Goal: Task Accomplishment & Management: Complete application form

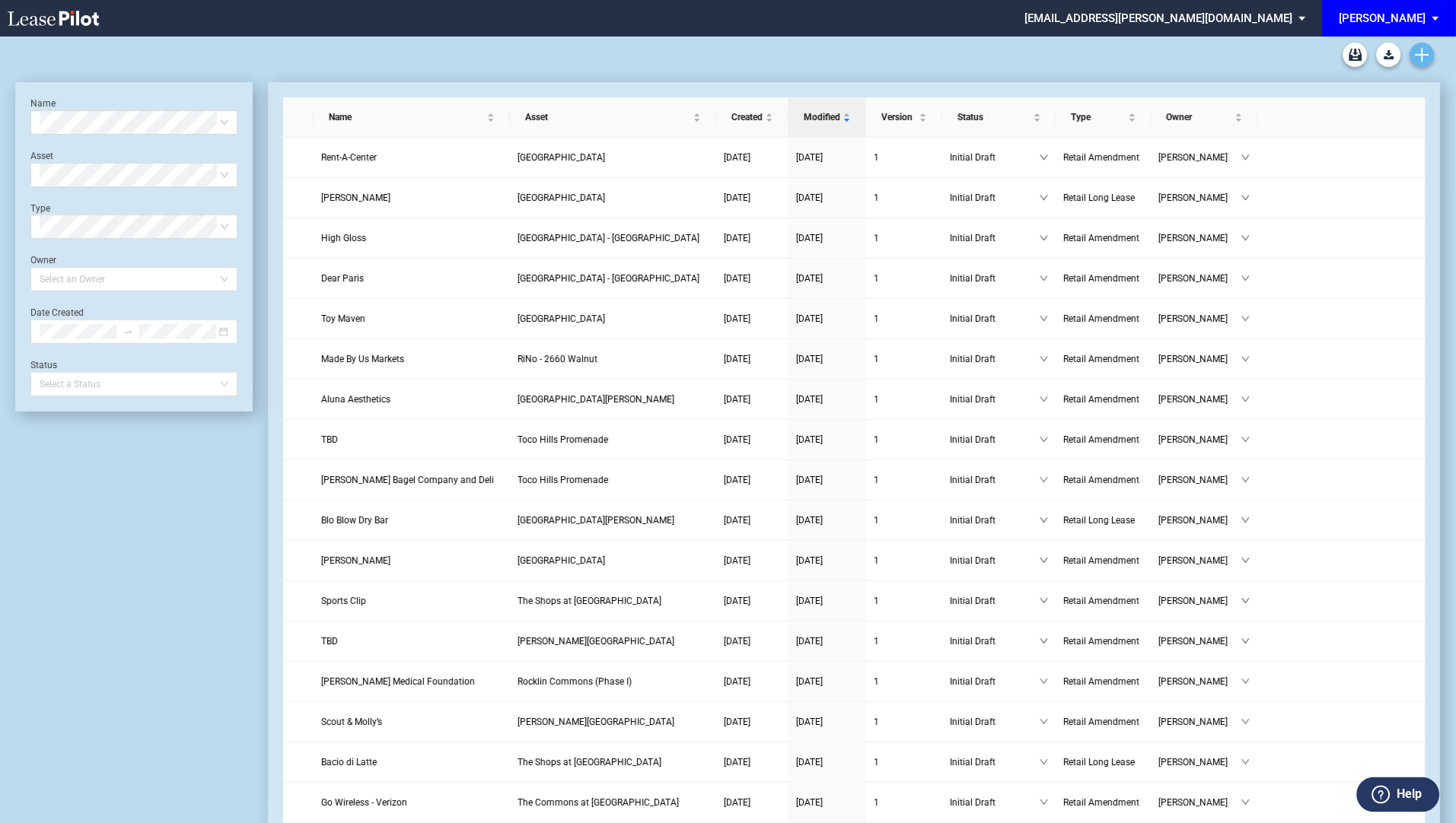
click at [1422, 51] on use "Create new document" at bounding box center [1422, 55] width 13 height 13
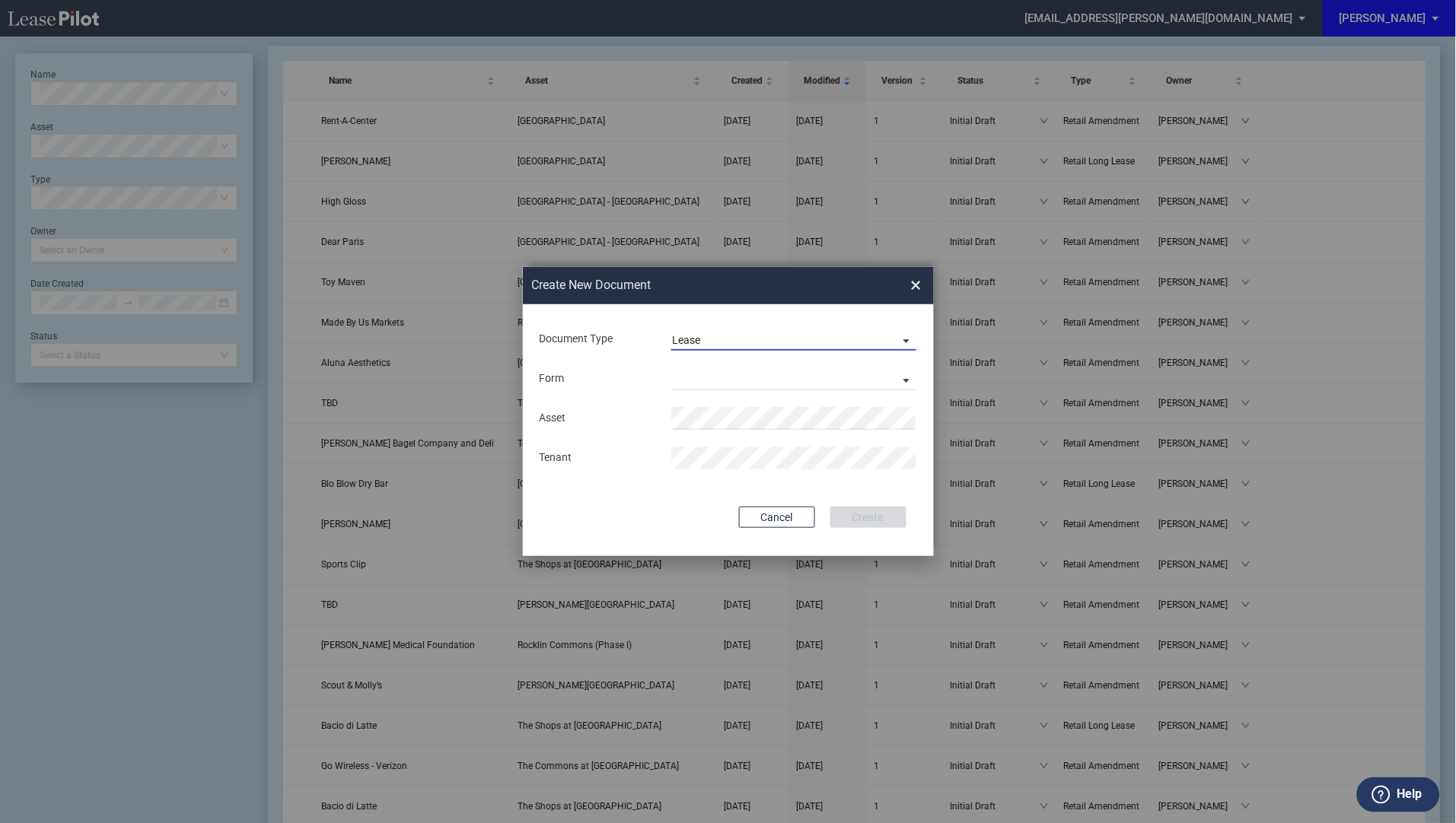
click at [904, 341] on span "Document Type: \aLease\a" at bounding box center [902, 341] width 18 height 15
click at [904, 341] on body ".bocls-1{fill:#26354a;fill-rule:evenodd} Loading... × ameyer@edens.com Settings…" at bounding box center [728, 375] width 1456 height 823
click at [0, 0] on md-option "Lease" at bounding box center [0, 0] width 0 height 0
click at [911, 339] on span "Document Type: \aLease\a" at bounding box center [902, 341] width 18 height 15
click at [715, 377] on div "Amendment" at bounding box center [705, 377] width 65 height 16
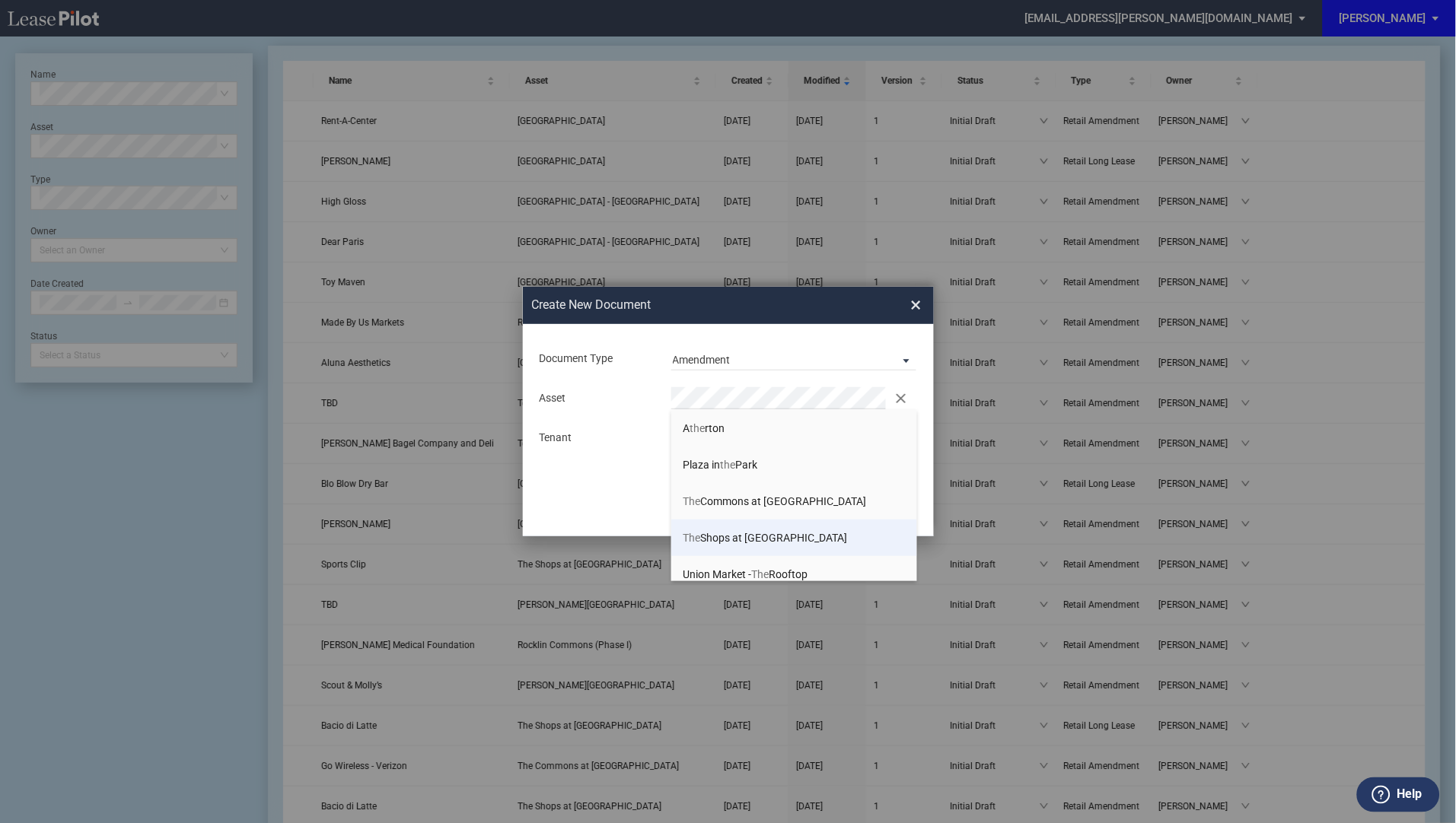
click at [746, 532] on span "The Shops at La Jolla Village" at bounding box center [764, 538] width 164 height 12
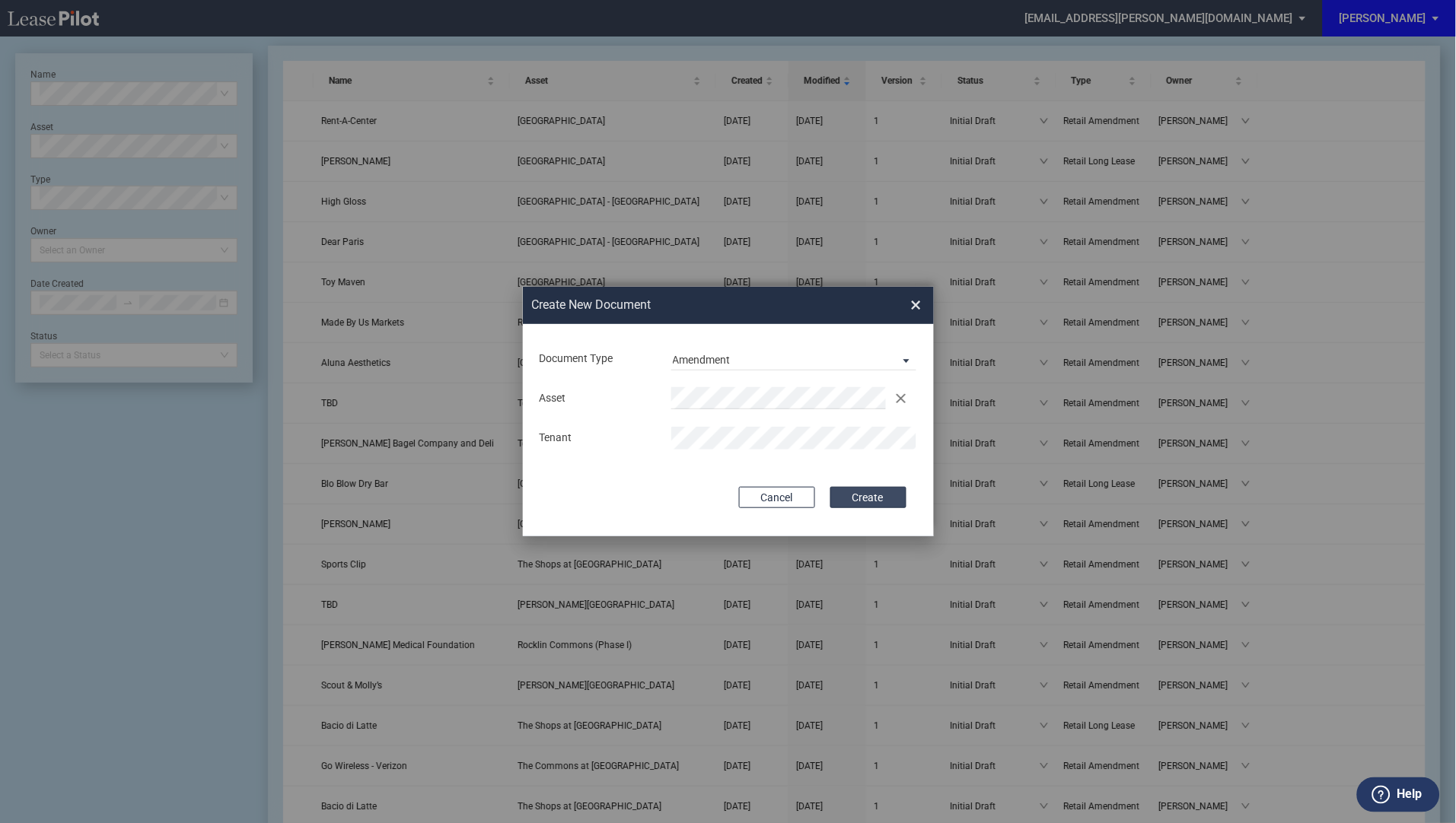
click at [879, 503] on button "Create" at bounding box center [868, 498] width 76 height 21
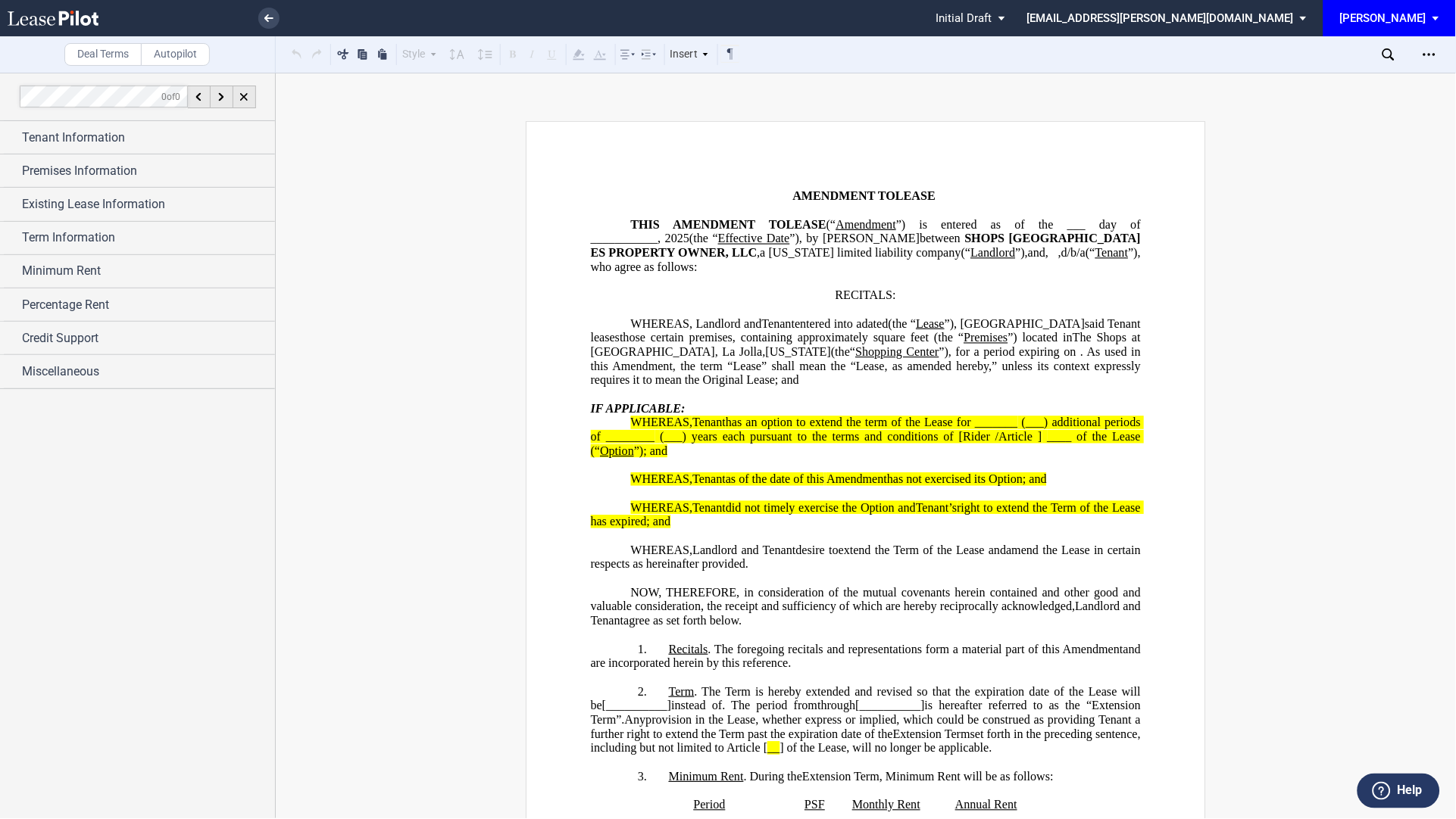
drag, startPoint x: 1454, startPoint y: 816, endPoint x: 749, endPoint y: 752, distance: 707.9
click at [749, 752] on span "set forth in the preceding sentence, including but not limited to Article" at bounding box center [867, 741] width 553 height 28
click at [804, 72] on div "× Pending... Pending... Initial Draft Initial Draft In Negotiation Final Draft …" at bounding box center [728, 410] width 1456 height 819
click at [927, 9] on div at bounding box center [823, 18] width 208 height 36
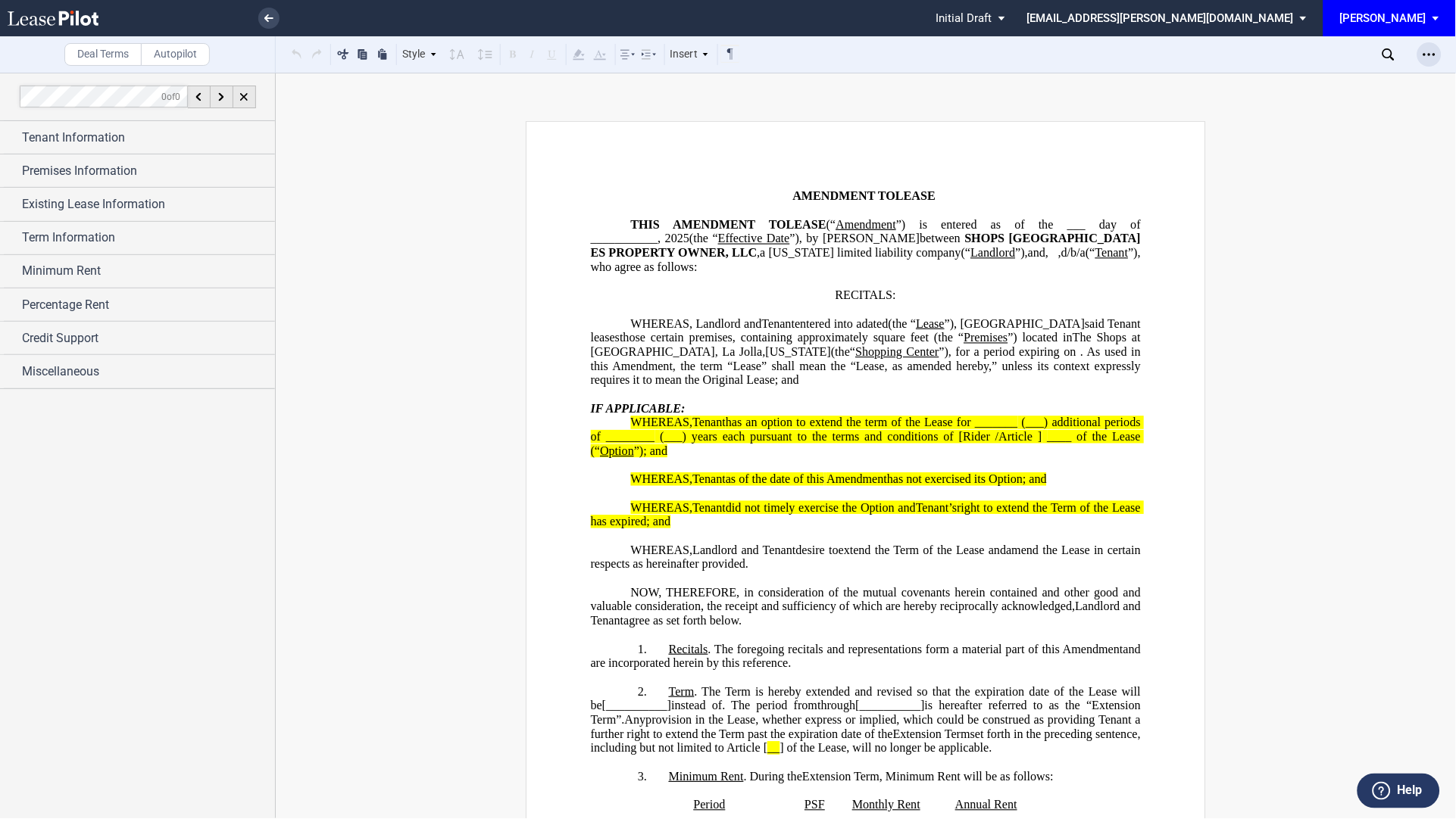
click at [1430, 53] on icon "Open Lease options menu" at bounding box center [1429, 54] width 12 height 12
